Goal: Transaction & Acquisition: Purchase product/service

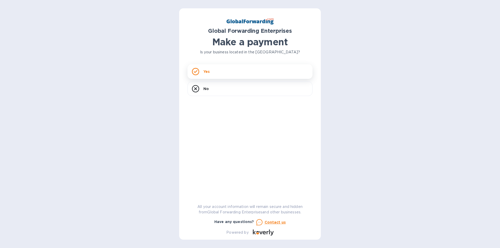
click at [210, 73] on div "Yes" at bounding box center [250, 71] width 125 height 15
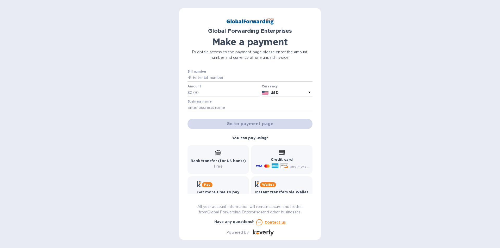
click at [206, 76] on input "text" at bounding box center [252, 78] width 121 height 8
type input "79633920"
type input "307.92"
click at [211, 106] on input "text" at bounding box center [250, 108] width 125 height 8
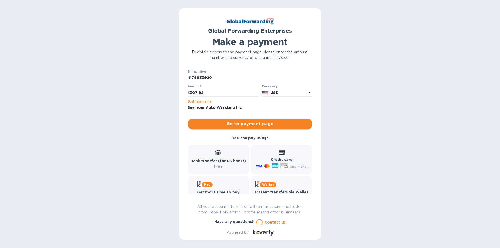
type input "Seymour Auto Wrecking Inc"
click at [257, 124] on span "Go to payment page" at bounding box center [250, 124] width 117 height 6
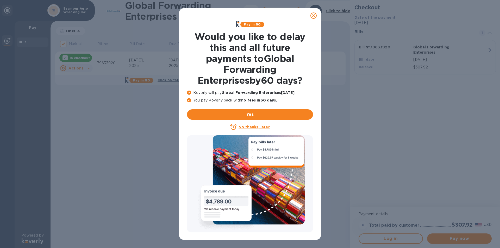
click at [312, 16] on icon at bounding box center [313, 16] width 6 height 6
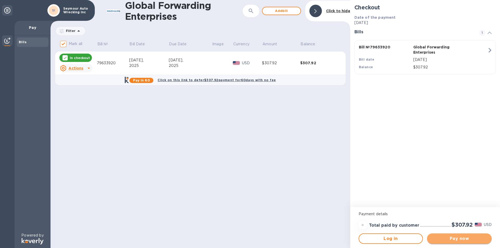
click at [458, 237] on span "Pay now" at bounding box center [459, 239] width 56 height 6
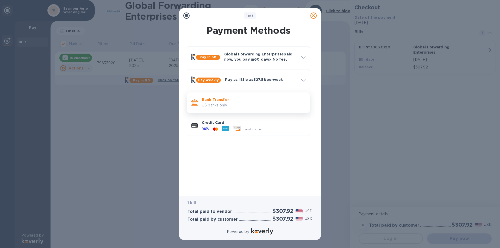
click at [210, 104] on p "US banks only." at bounding box center [254, 105] width 104 height 5
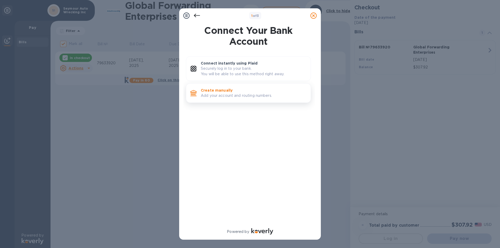
click at [224, 92] on p "Create manually" at bounding box center [254, 90] width 106 height 5
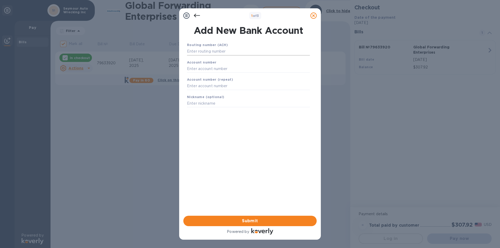
click at [215, 54] on input "text" at bounding box center [248, 52] width 123 height 8
type input "011900571"
type input "009476239106"
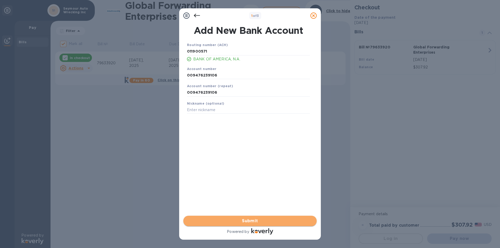
click at [264, 222] on span "Submit" at bounding box center [250, 221] width 125 height 6
